Goal: Navigation & Orientation: Find specific page/section

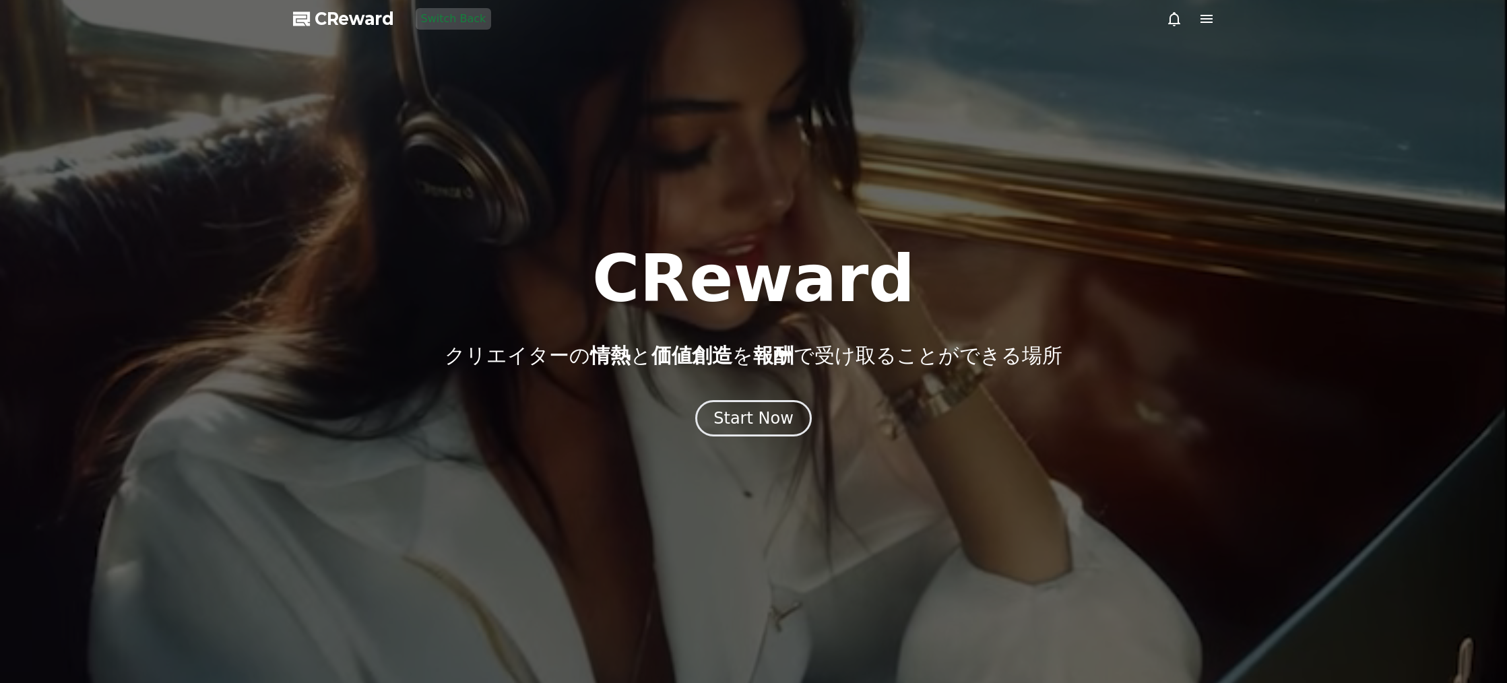
click at [786, 413] on div "Start Now" at bounding box center [754, 419] width 80 height 22
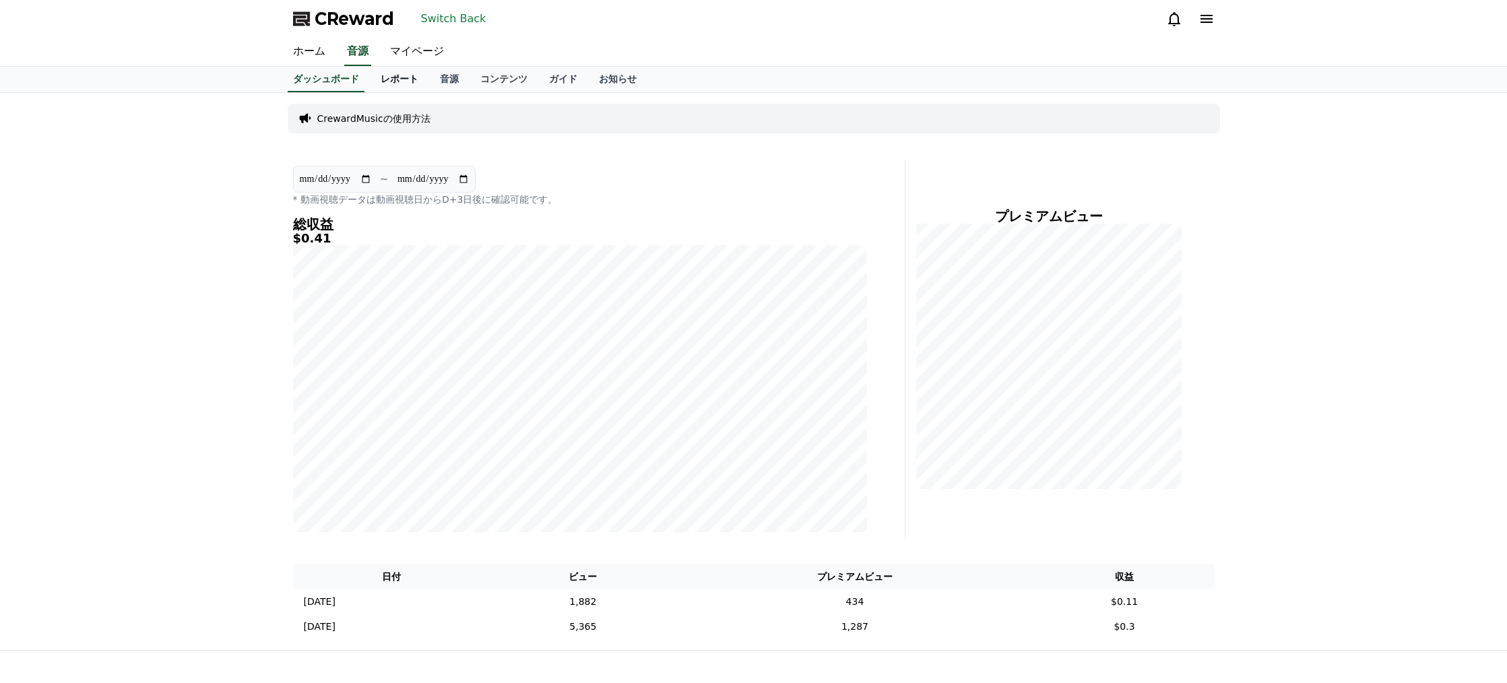
click at [391, 79] on link "レポート" at bounding box center [399, 80] width 59 height 26
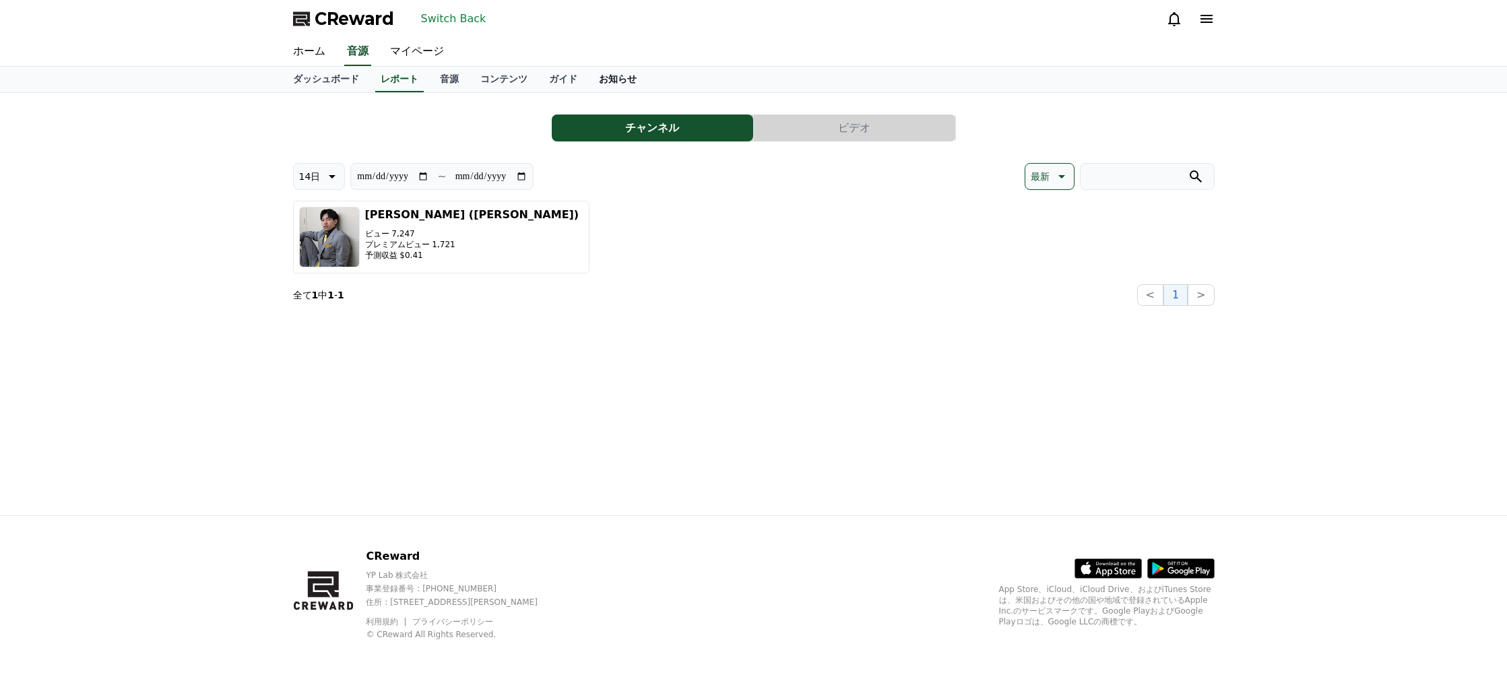
click at [594, 82] on link "お知らせ" at bounding box center [617, 80] width 59 height 26
click at [541, 82] on link "ガイド" at bounding box center [563, 80] width 50 height 26
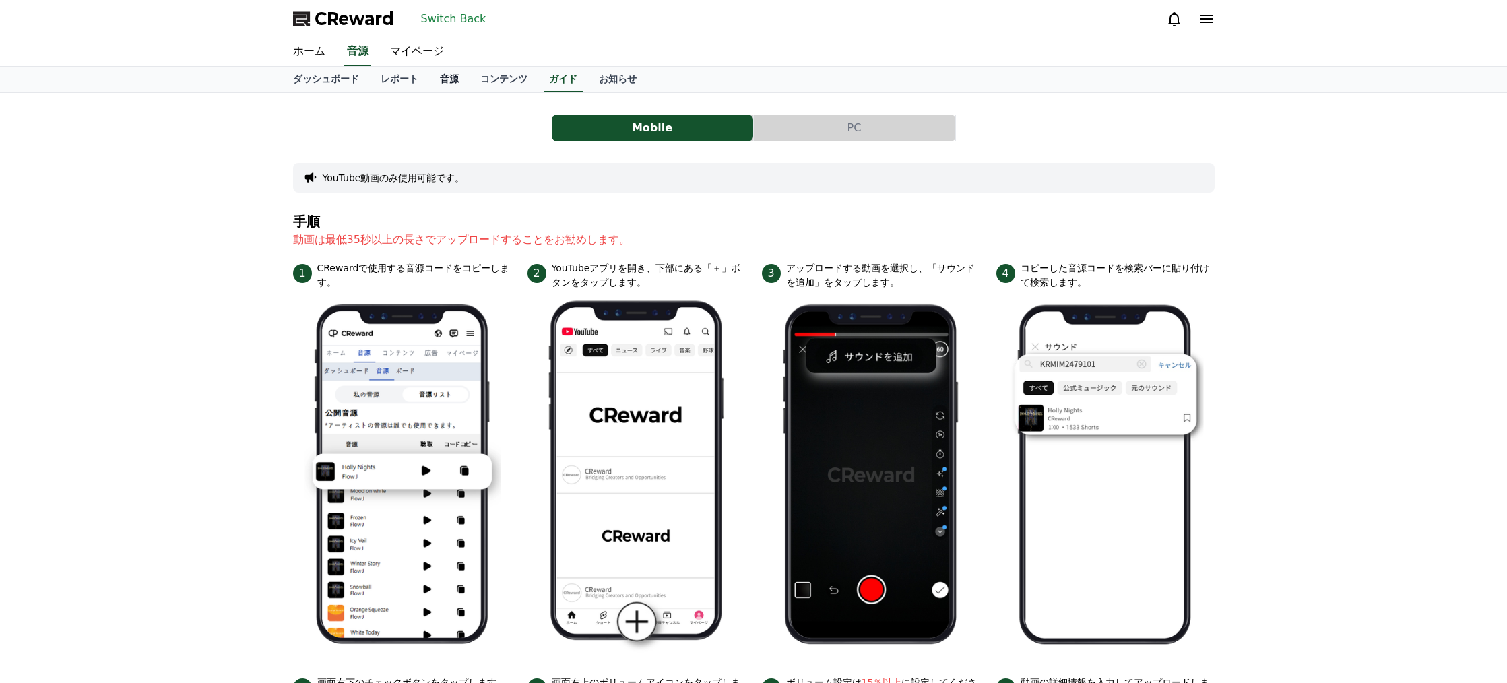
click at [445, 80] on link "音源" at bounding box center [449, 80] width 40 height 26
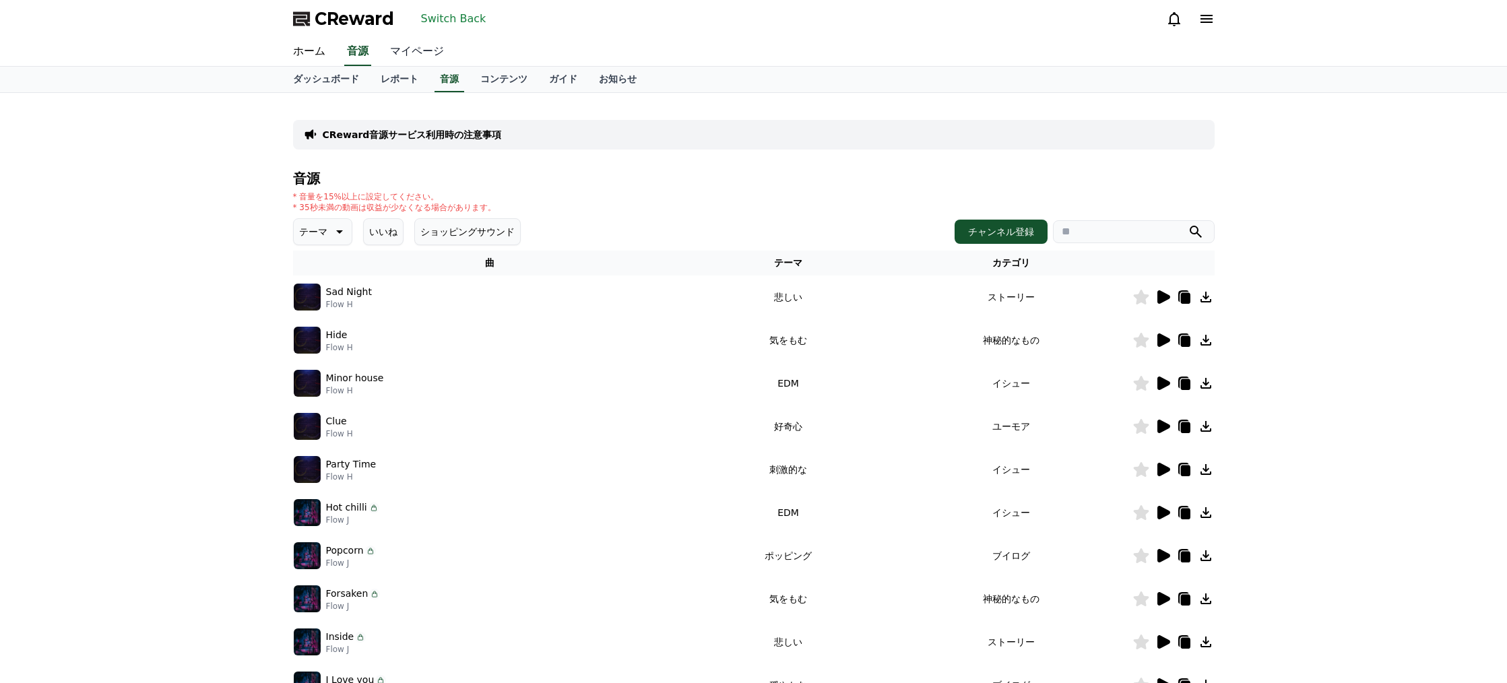
click at [420, 48] on link "マイページ" at bounding box center [416, 52] width 75 height 28
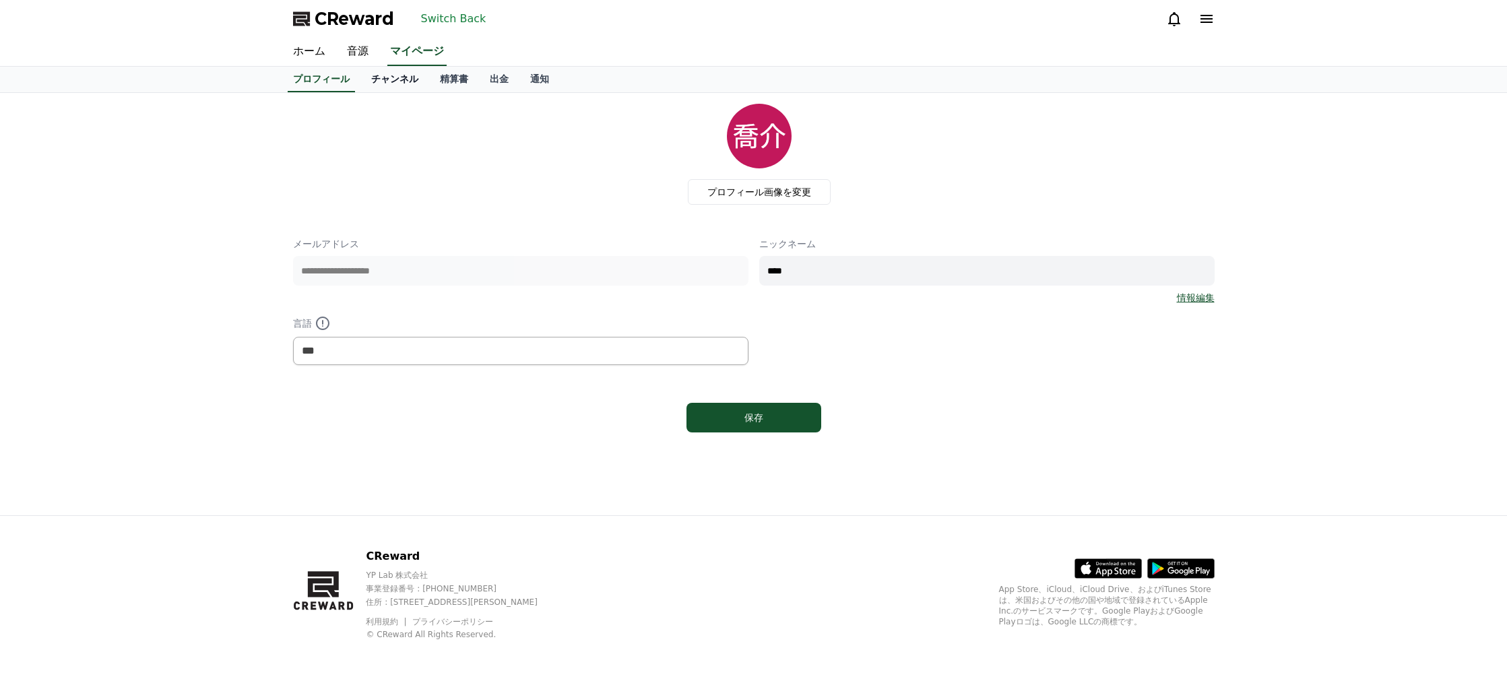
click at [396, 85] on link "チャンネル" at bounding box center [394, 80] width 69 height 26
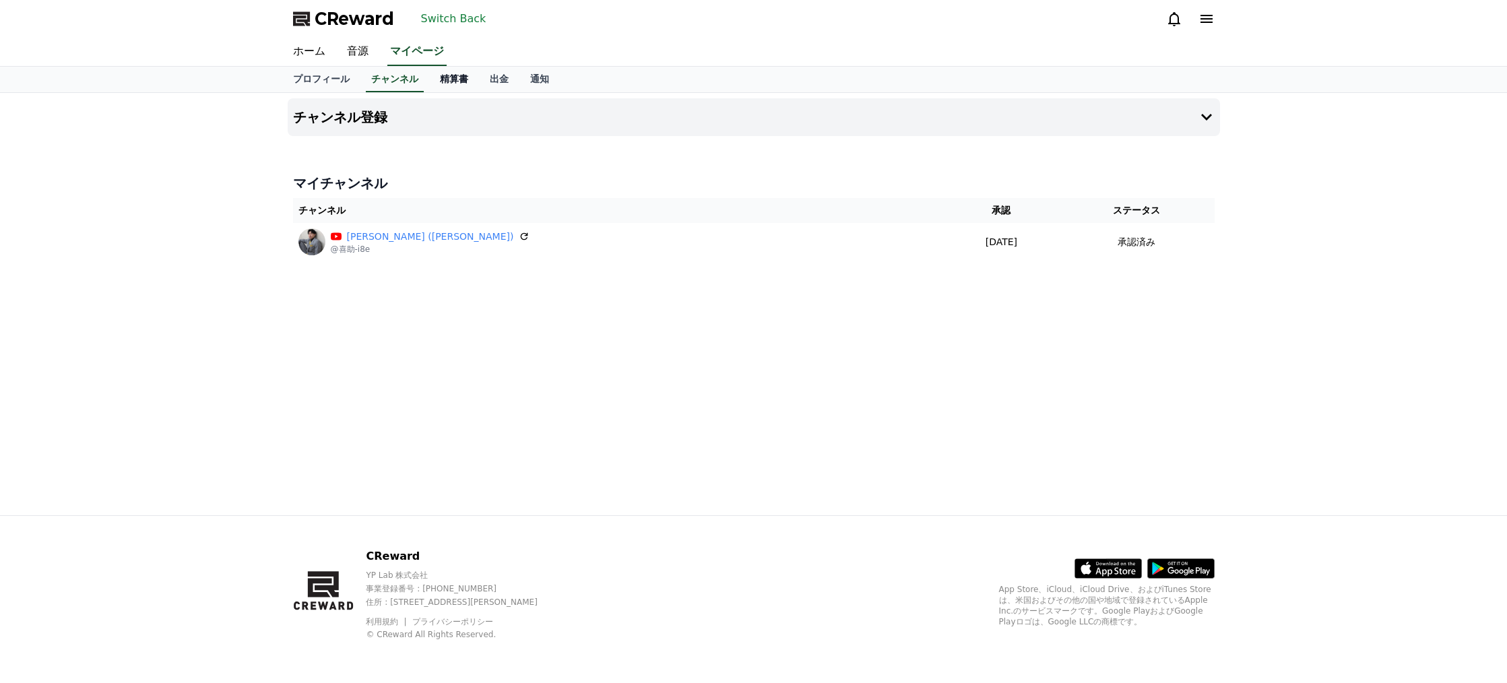
click at [464, 82] on link "精算書" at bounding box center [454, 80] width 50 height 26
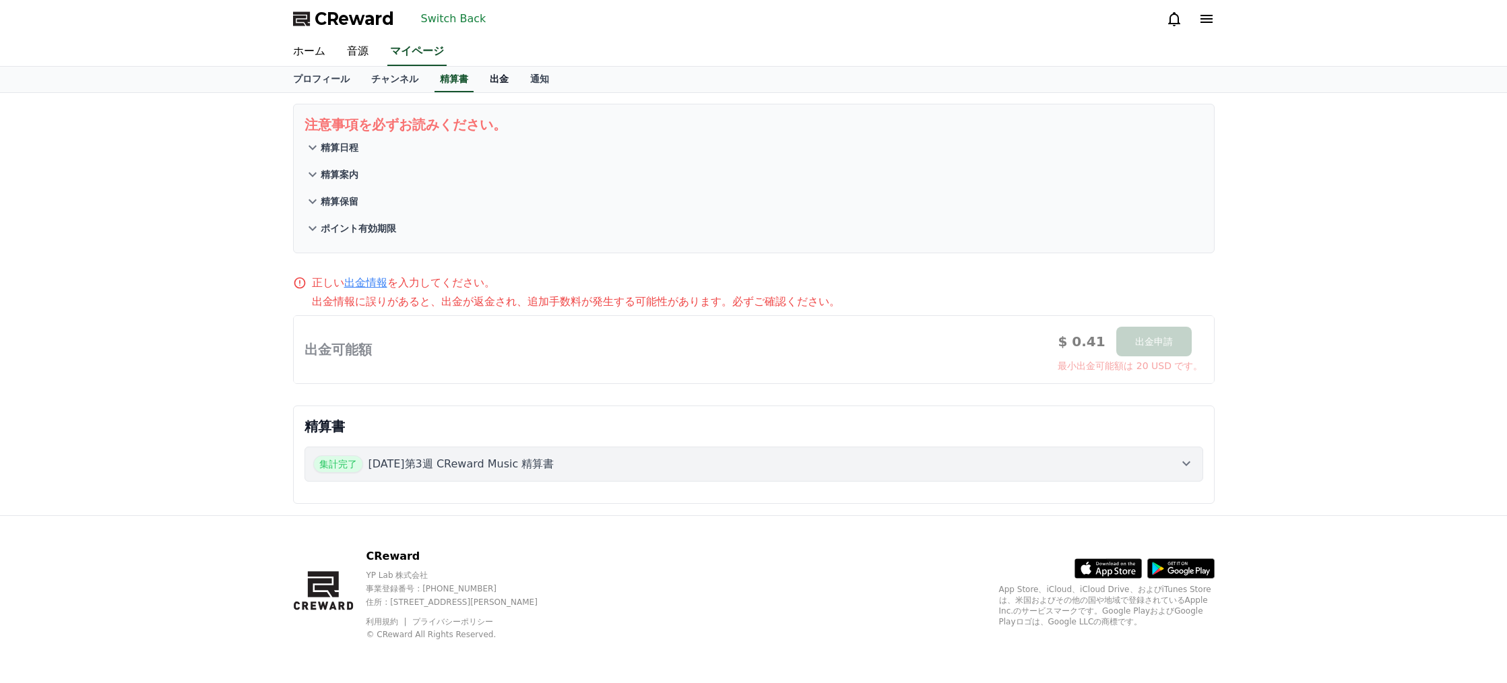
click at [505, 78] on link "出金" at bounding box center [499, 80] width 40 height 26
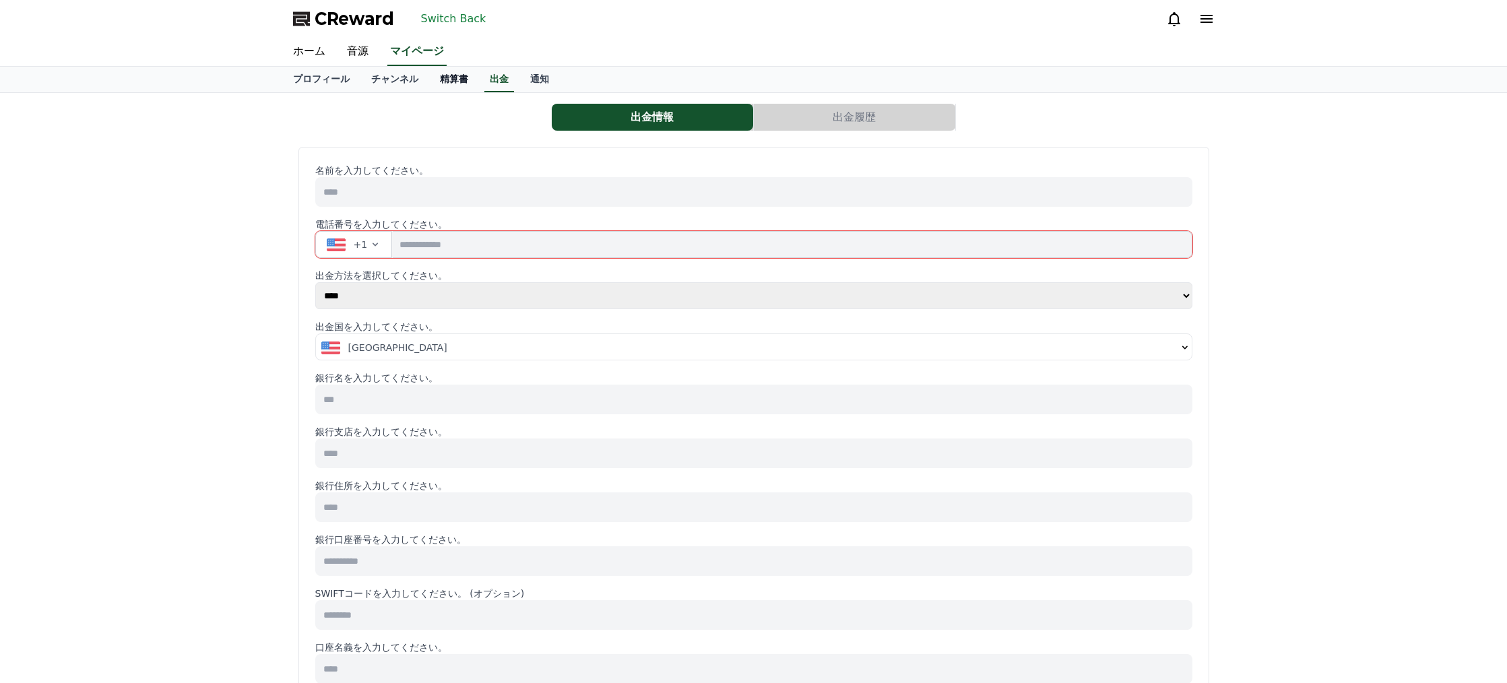
click at [431, 70] on link "精算書" at bounding box center [454, 80] width 50 height 26
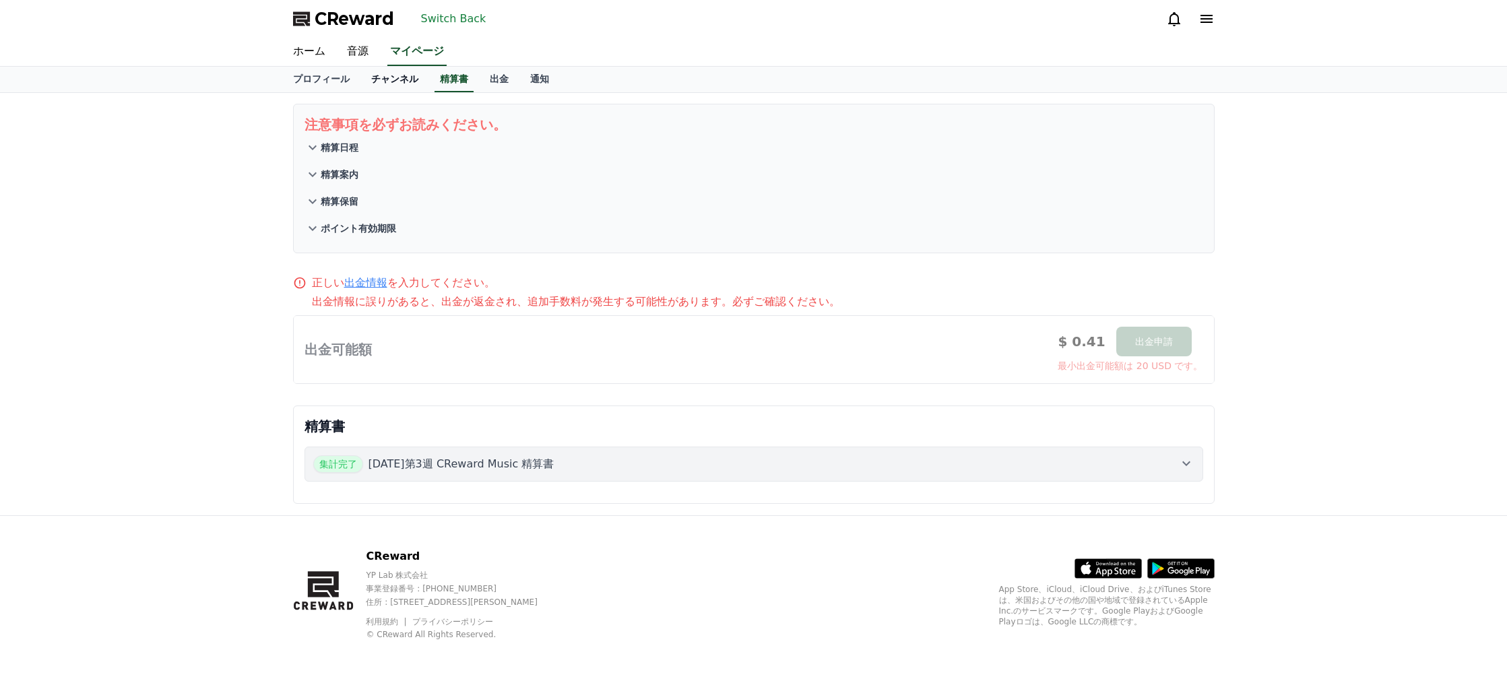
click at [409, 78] on link "チャンネル" at bounding box center [394, 80] width 69 height 26
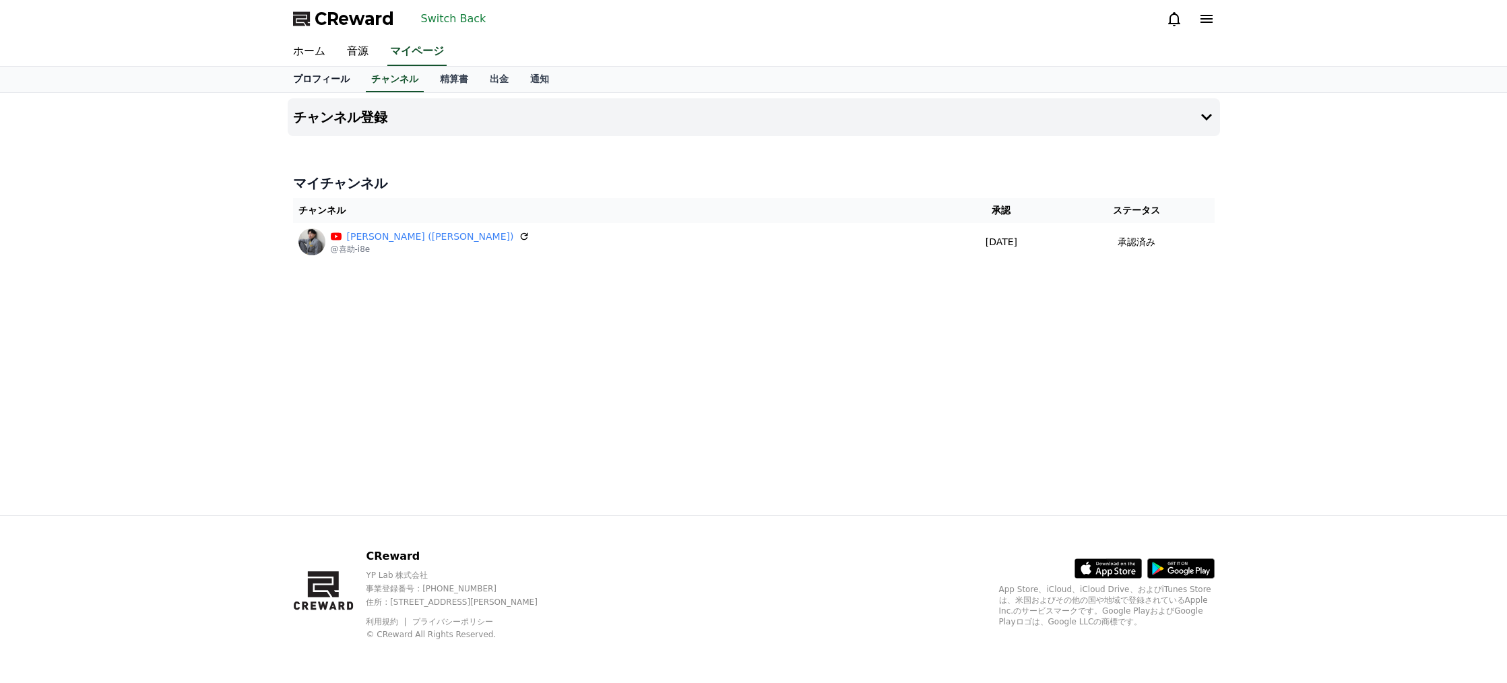
click at [336, 78] on link "プロフィール" at bounding box center [321, 80] width 78 height 26
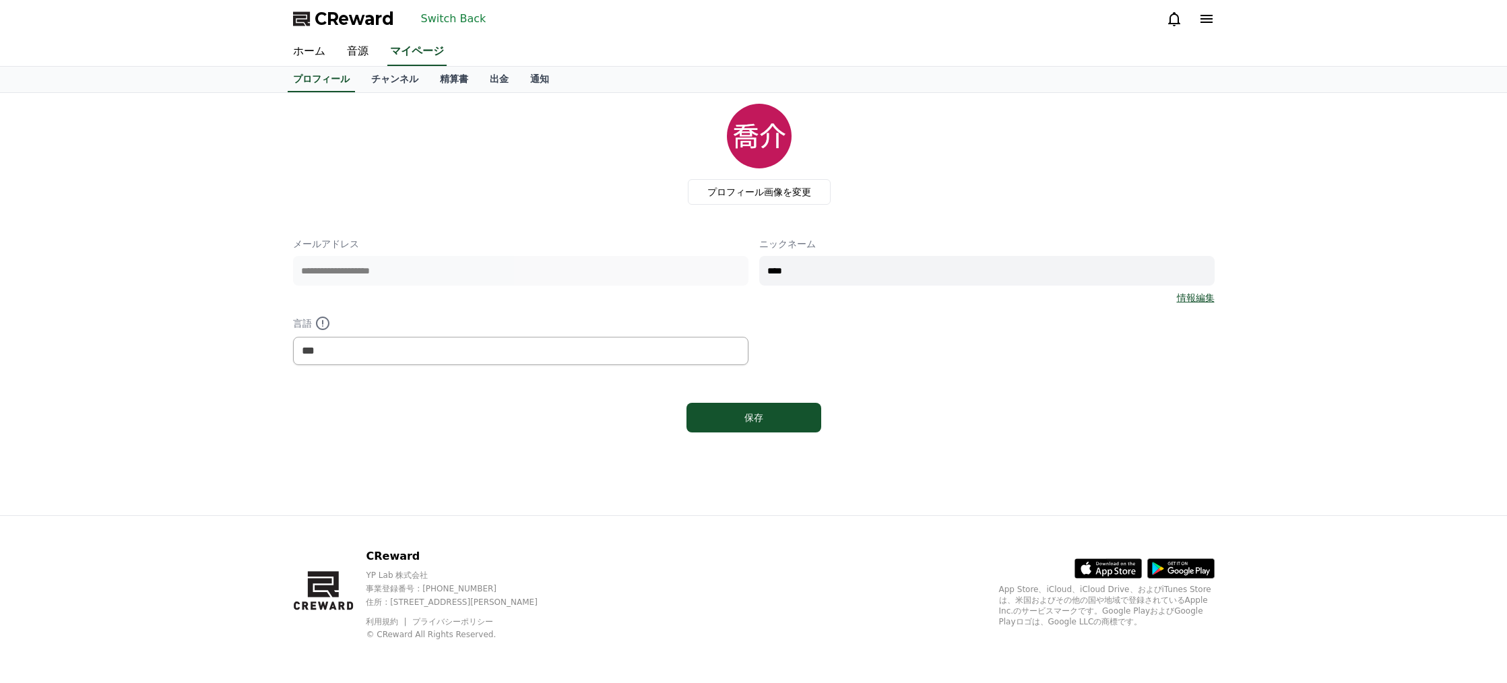
click at [449, 25] on button "Switch Back" at bounding box center [454, 19] width 76 height 22
